Goal: Task Accomplishment & Management: Manage account settings

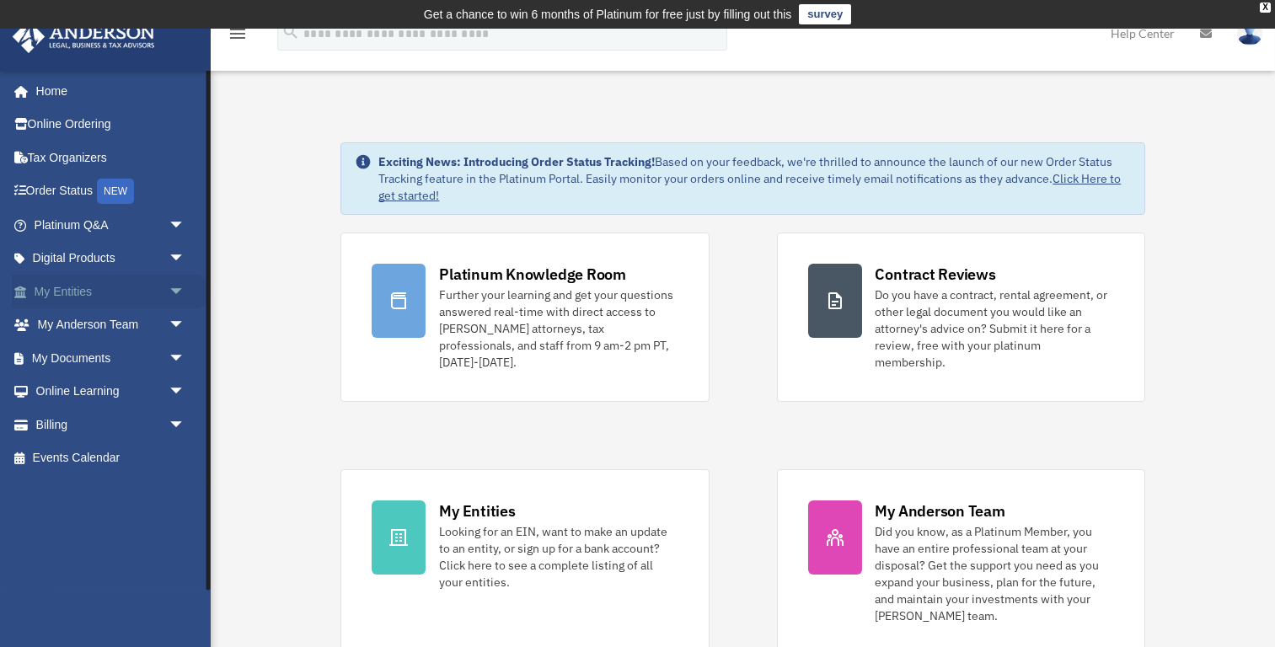
click at [180, 286] on span "arrow_drop_down" at bounding box center [186, 292] width 34 height 35
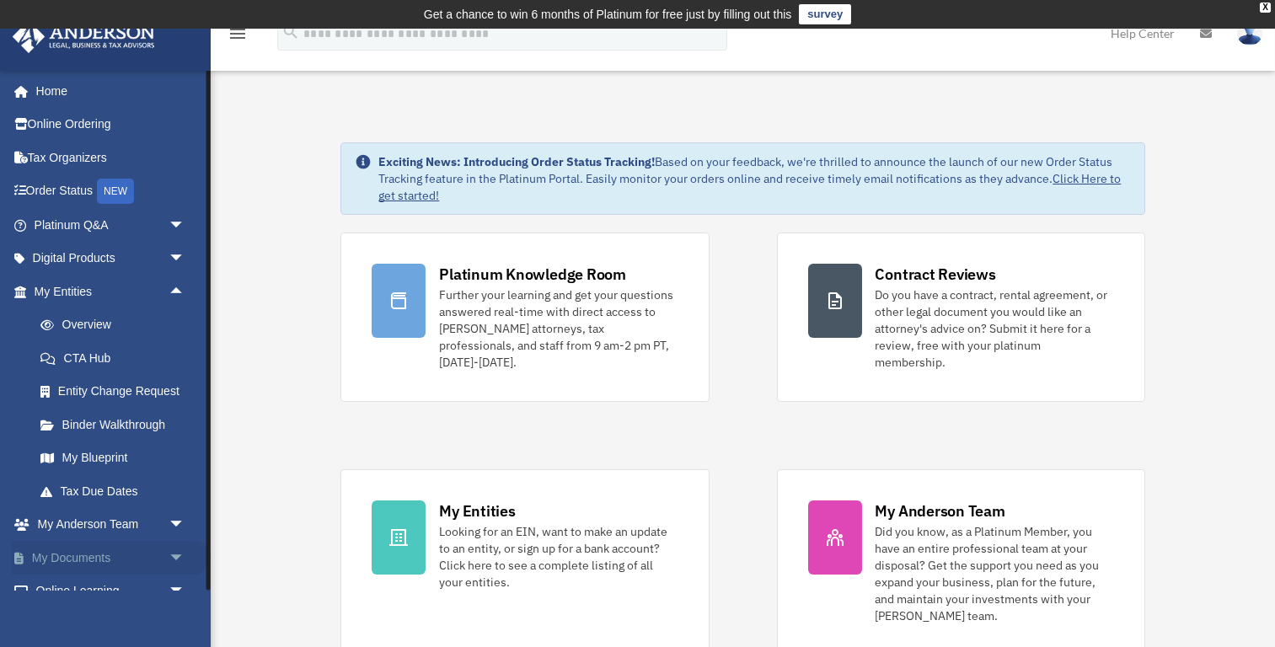
click at [161, 551] on link "My Documents arrow_drop_down" at bounding box center [111, 558] width 199 height 34
click at [183, 556] on span "arrow_drop_down" at bounding box center [186, 558] width 34 height 35
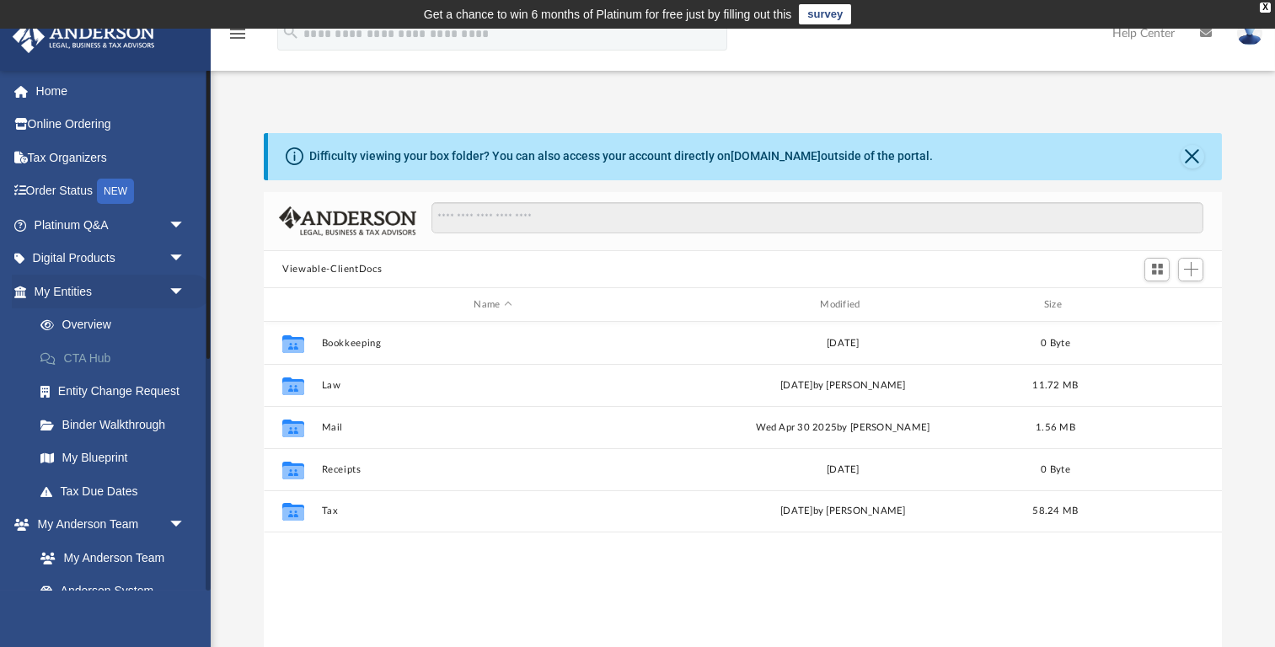
scroll to position [383, 959]
click at [100, 322] on link "Overview" at bounding box center [117, 325] width 187 height 34
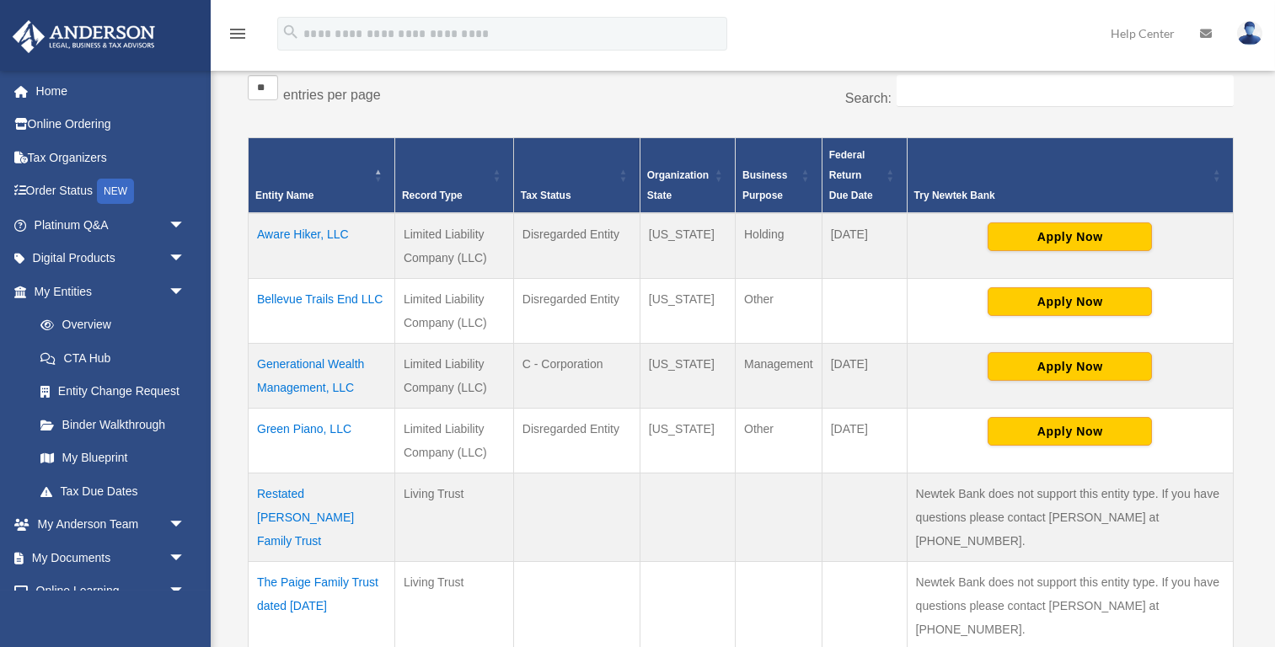
scroll to position [314, 0]
click at [315, 230] on td "Aware Hiker, LLC" at bounding box center [322, 246] width 147 height 66
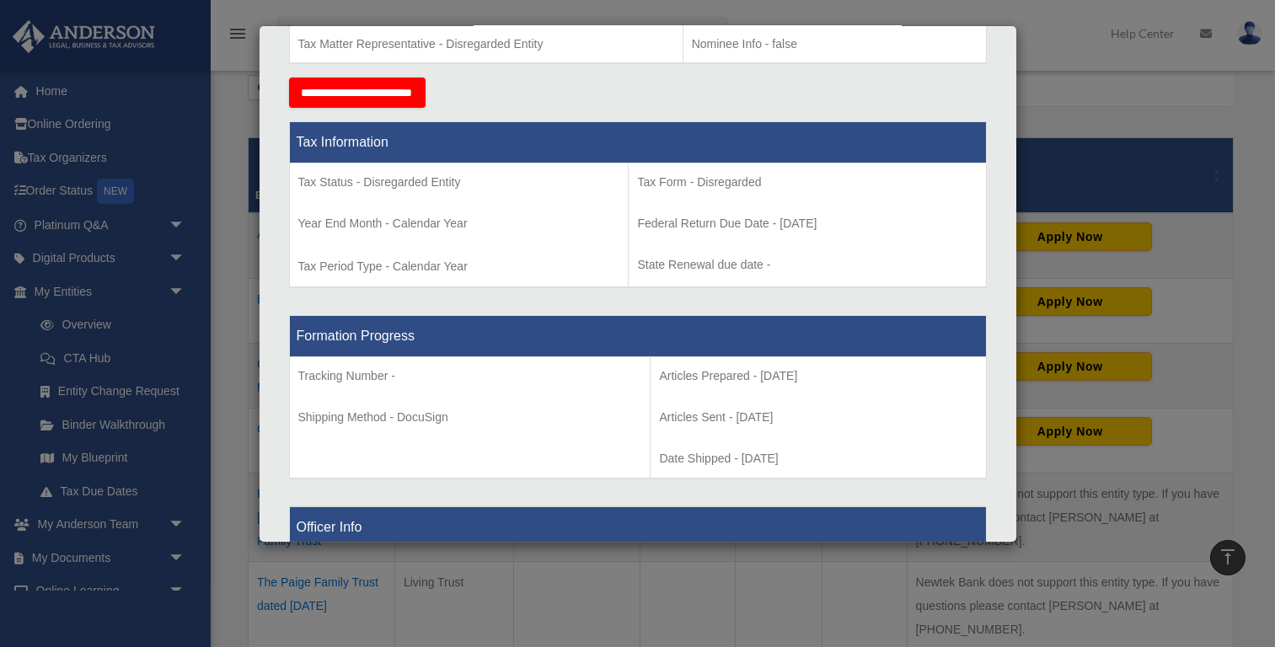
scroll to position [613, 0]
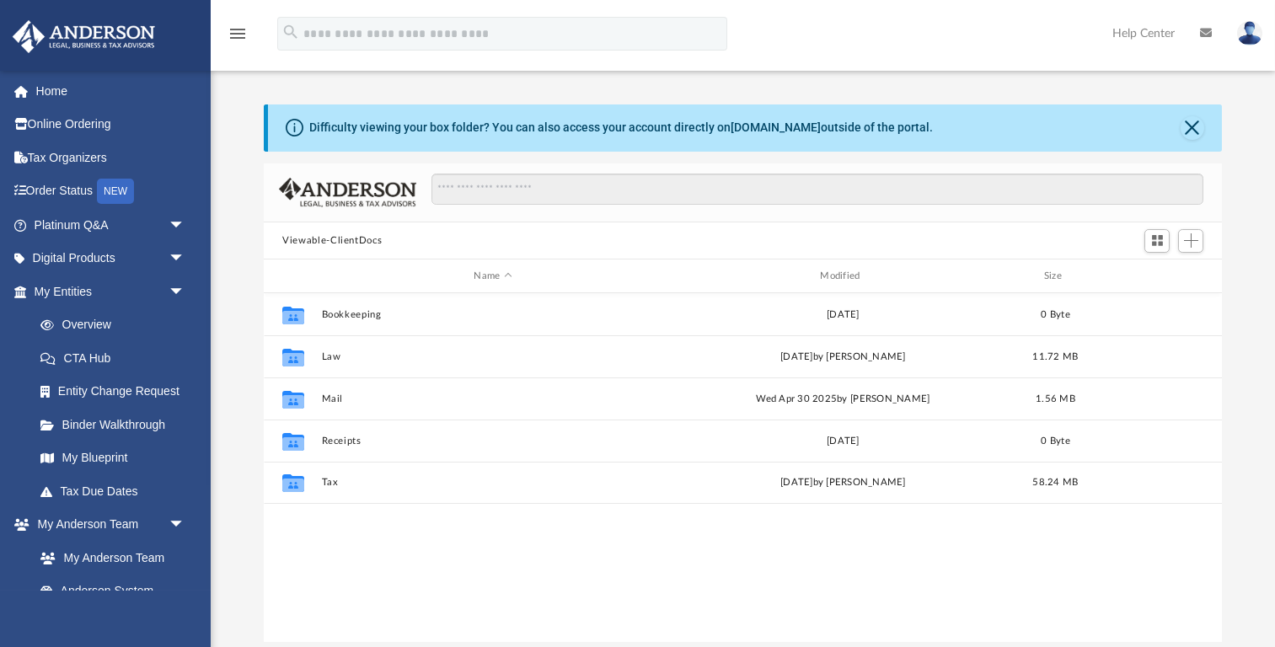
scroll to position [383, 959]
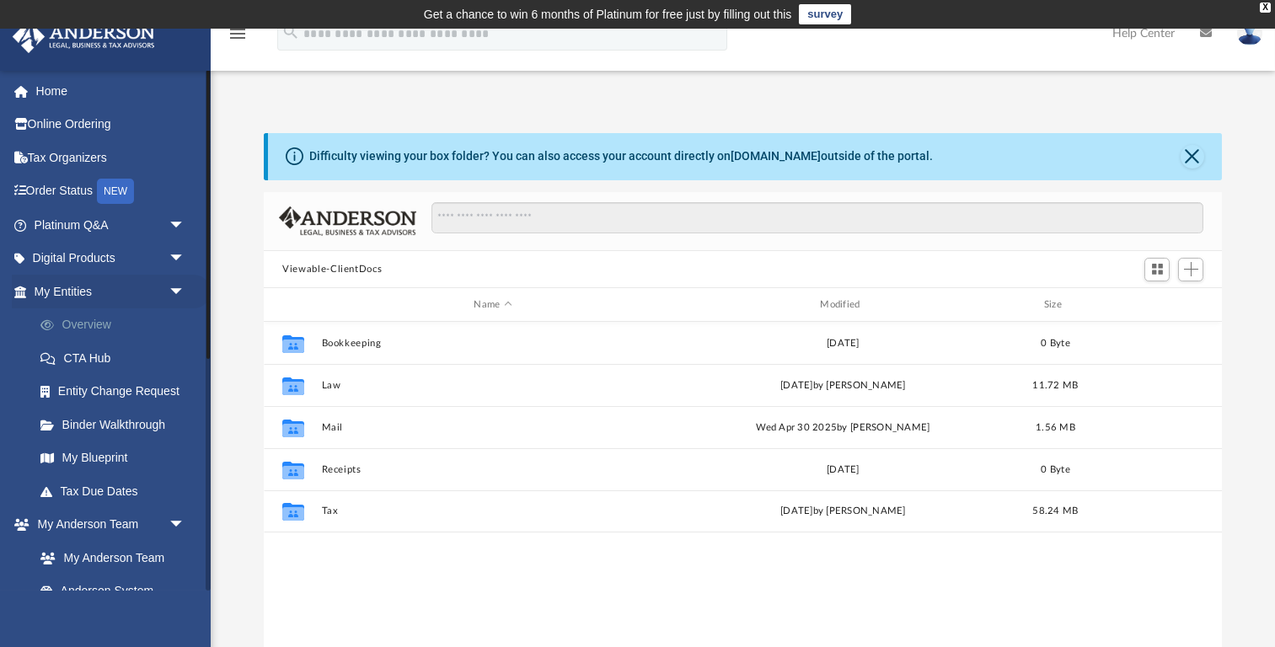
click at [93, 319] on link "Overview" at bounding box center [117, 325] width 187 height 34
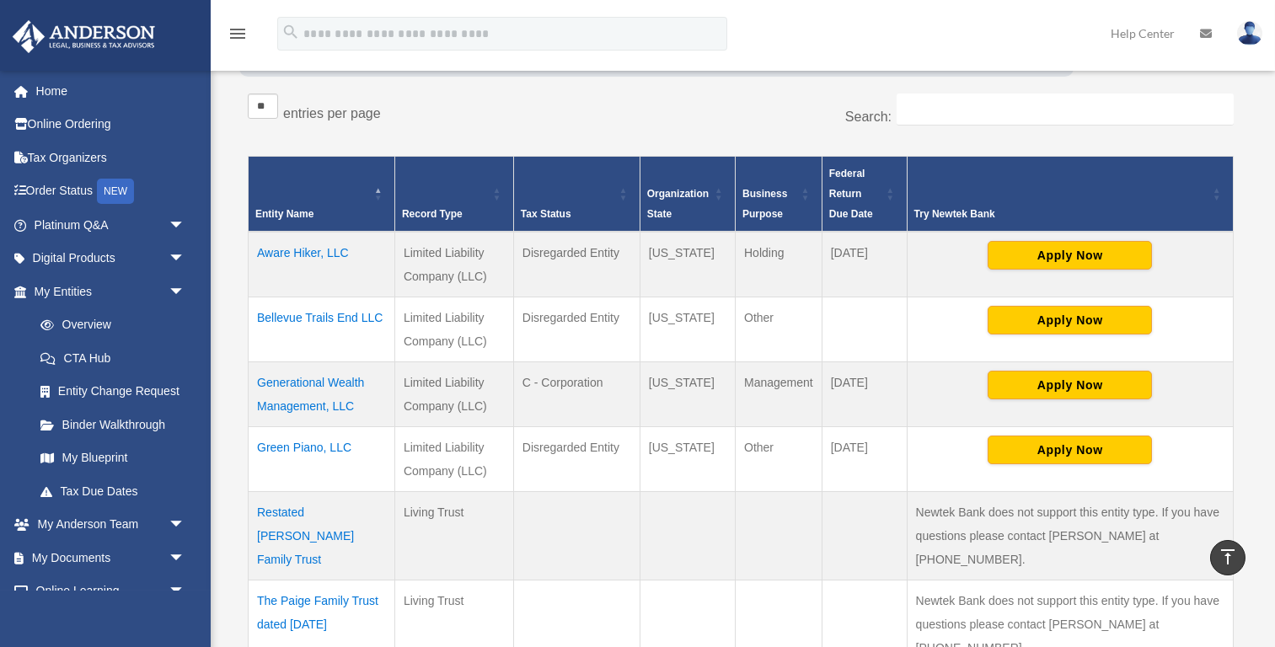
scroll to position [299, 0]
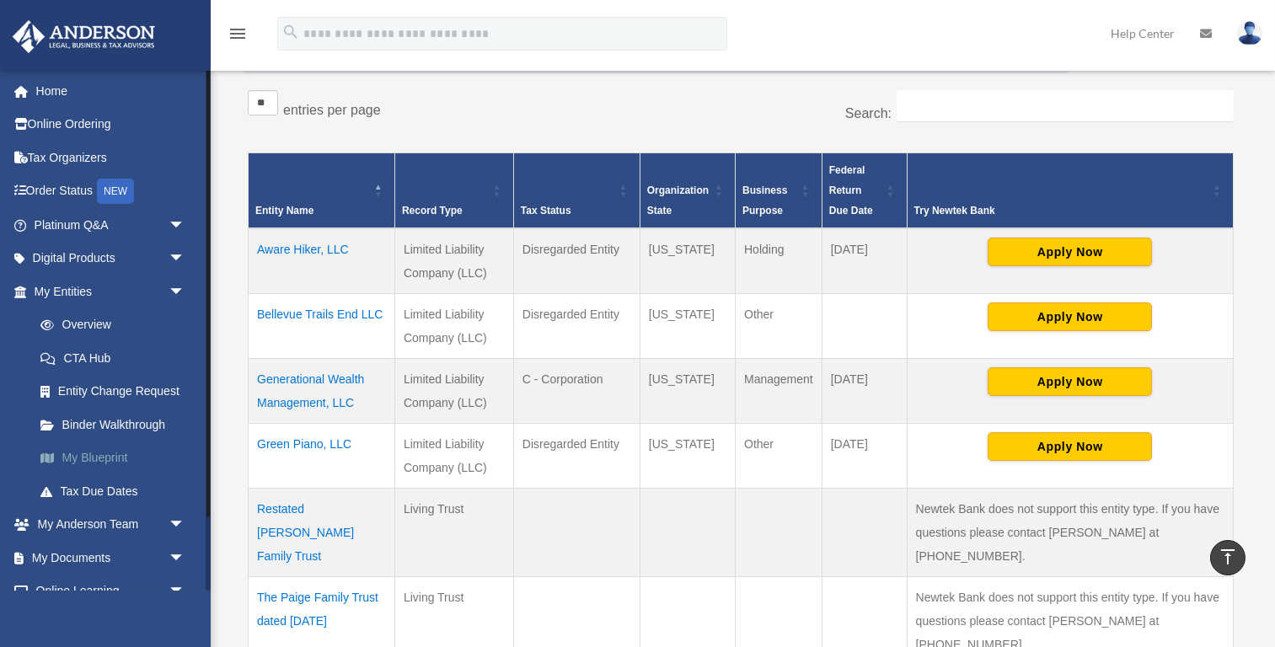
click at [93, 449] on link "My Blueprint" at bounding box center [117, 458] width 187 height 34
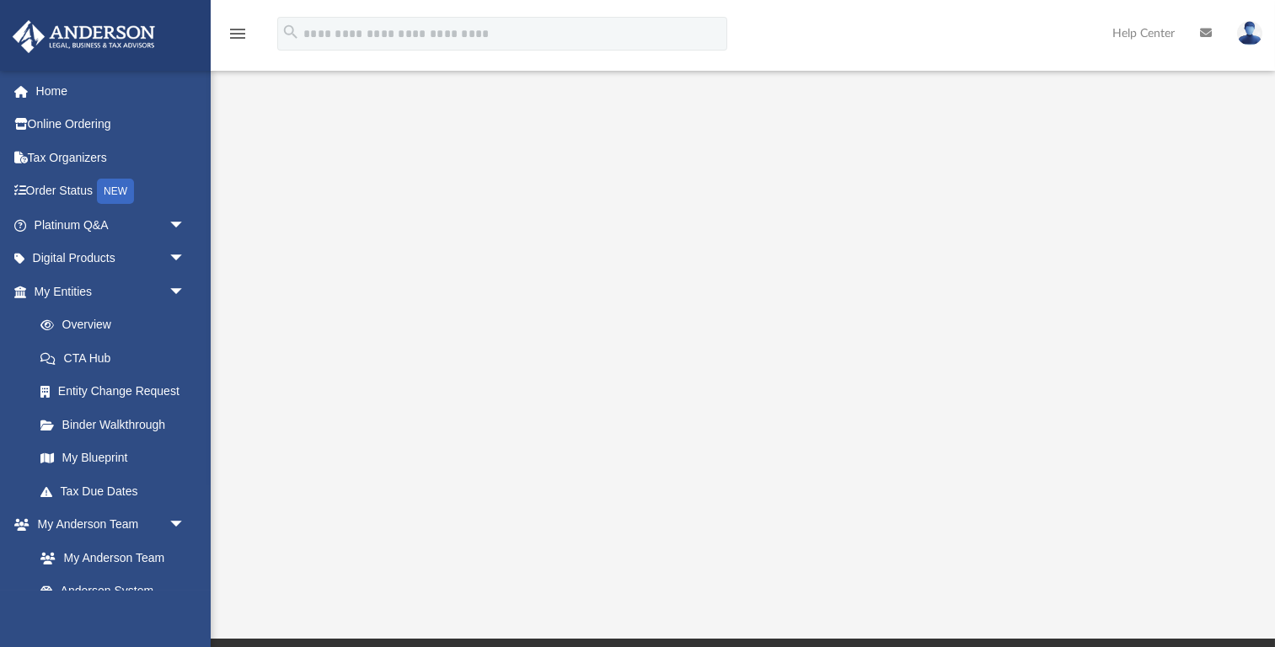
scroll to position [223, 0]
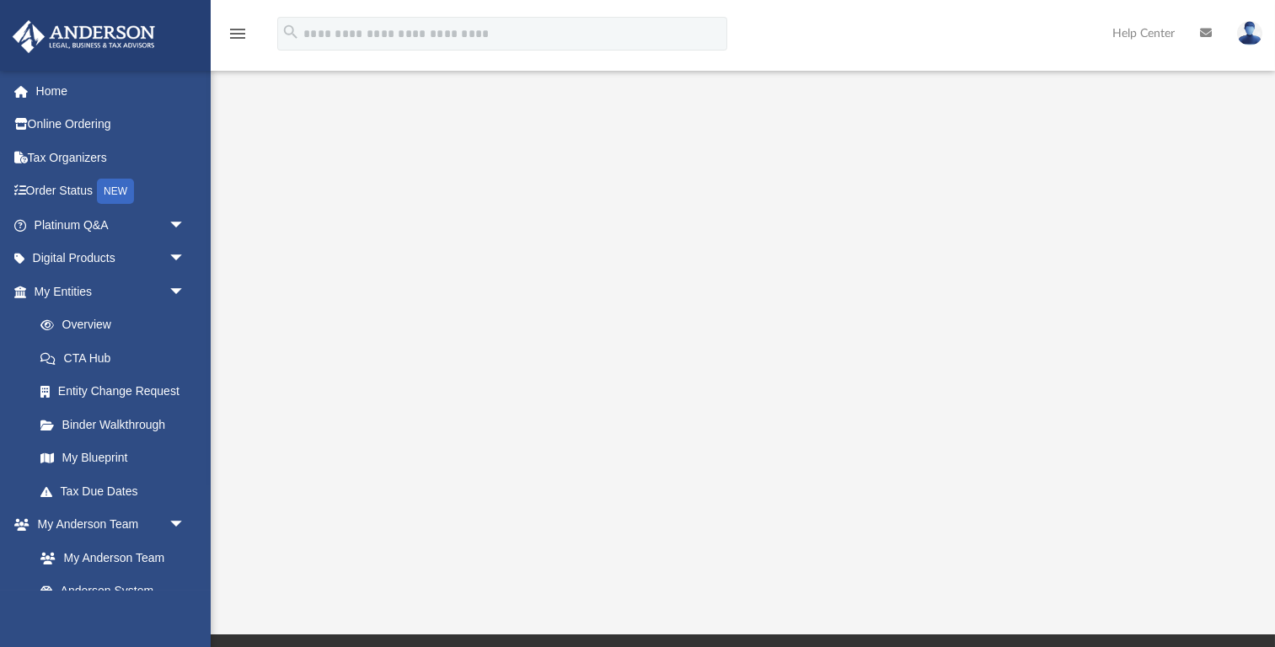
click at [1239, 29] on img at bounding box center [1249, 33] width 25 height 24
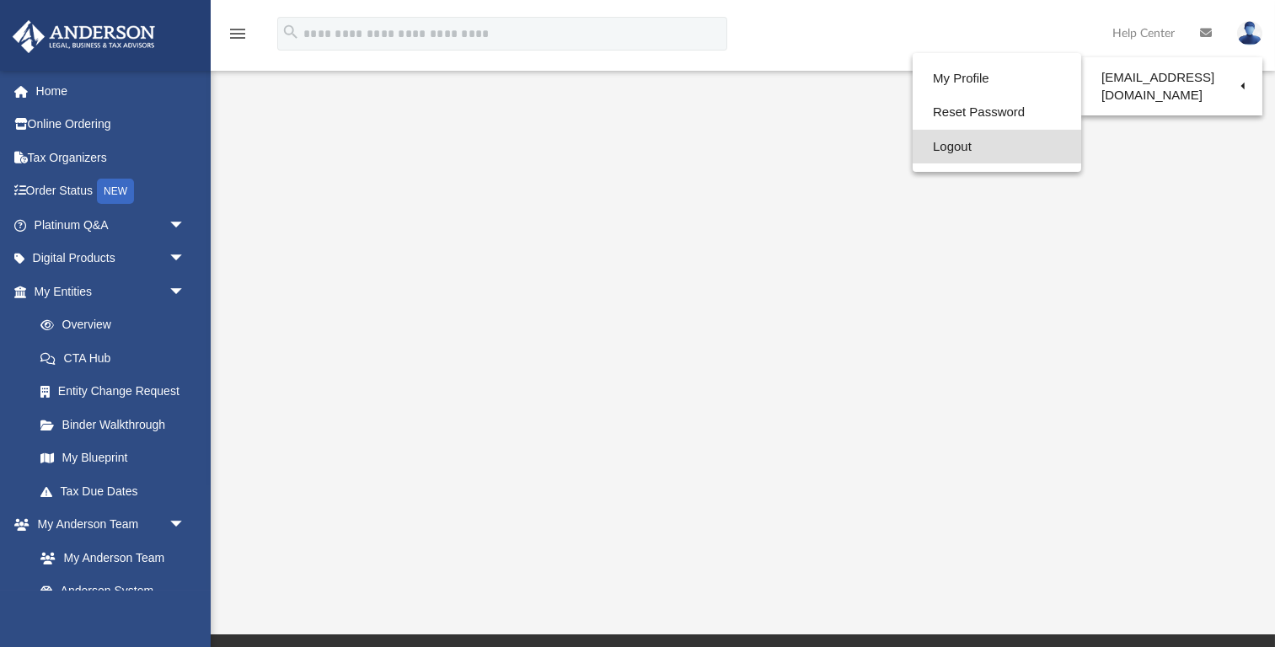
click at [973, 145] on link "Logout" at bounding box center [996, 147] width 169 height 35
